Goal: Check status: Check status

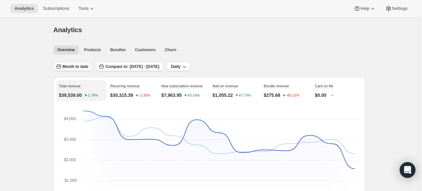
click at [79, 68] on span "Month to date" at bounding box center [76, 66] width 26 height 5
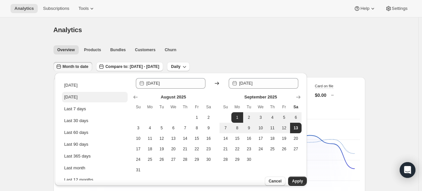
click at [84, 94] on button "[DATE]" at bounding box center [95, 97] width 66 height 11
type input "[DATE]"
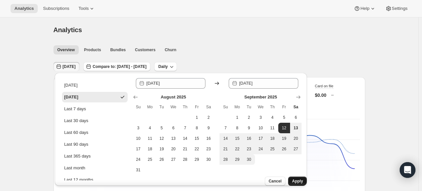
click at [292, 179] on span "Apply" at bounding box center [297, 181] width 11 height 5
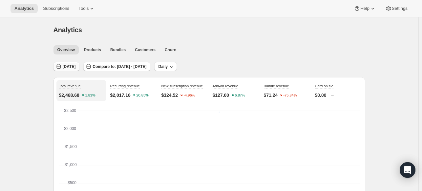
click at [76, 69] on span "[DATE]" at bounding box center [69, 66] width 13 height 5
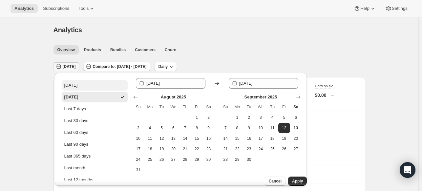
click at [77, 82] on button "[DATE]" at bounding box center [95, 85] width 66 height 11
type input "[DATE]"
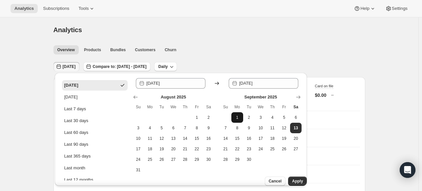
click at [239, 118] on span "1" at bounding box center [237, 117] width 7 height 5
type input "[DATE]"
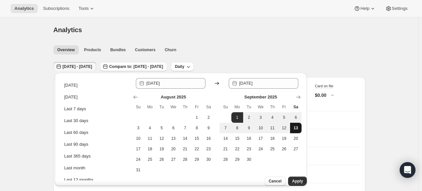
click at [290, 130] on button "13" at bounding box center [296, 128] width 12 height 11
type input "[DATE]"
click at [292, 179] on span "Apply" at bounding box center [297, 181] width 11 height 5
